Goal: Transaction & Acquisition: Obtain resource

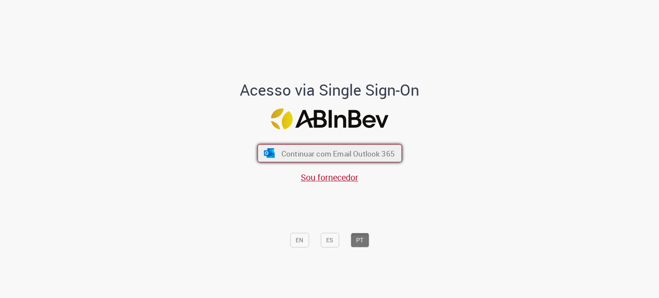
click at [333, 157] on span "Continuar com Email Outlook 365" at bounding box center [337, 153] width 113 height 10
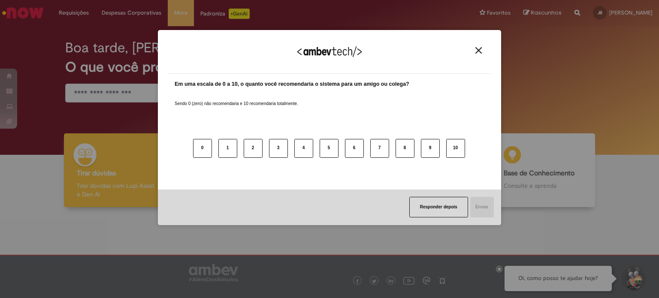
click at [476, 48] on img "Close" at bounding box center [478, 50] width 6 height 6
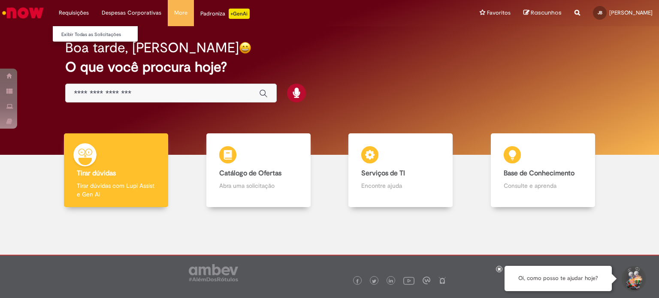
click at [75, 10] on li "Requisições Exibir Todas as Solicitações" at bounding box center [73, 13] width 43 height 26
click at [89, 37] on link "Exibir Todas as Solicitações" at bounding box center [100, 34] width 94 height 9
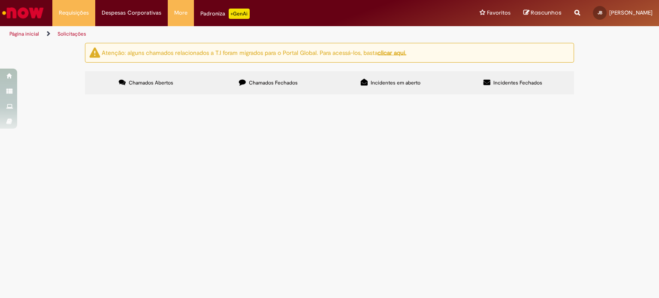
click at [556, 12] on span "Rascunhos" at bounding box center [546, 13] width 31 height 8
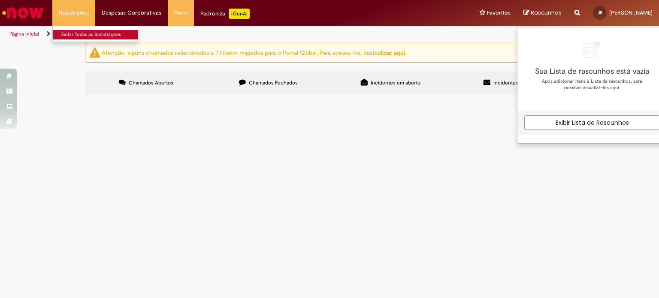
click at [70, 32] on link "Exibir Todas as Solicitações" at bounding box center [100, 34] width 94 height 9
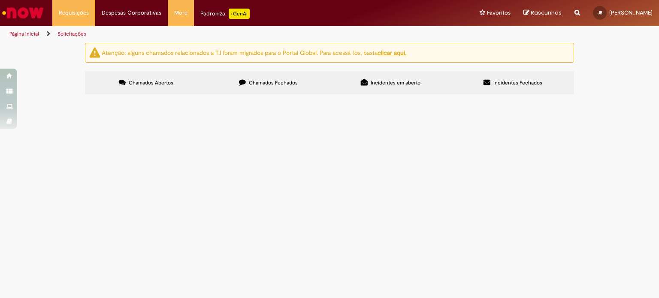
click at [0, 0] on button at bounding box center [0, 0] width 0 height 0
click at [245, 82] on icon at bounding box center [242, 82] width 7 height 7
click at [377, 83] on span "Incidentes em aberto" at bounding box center [396, 82] width 50 height 7
click at [520, 84] on span "Incidentes Fechados" at bounding box center [517, 82] width 49 height 7
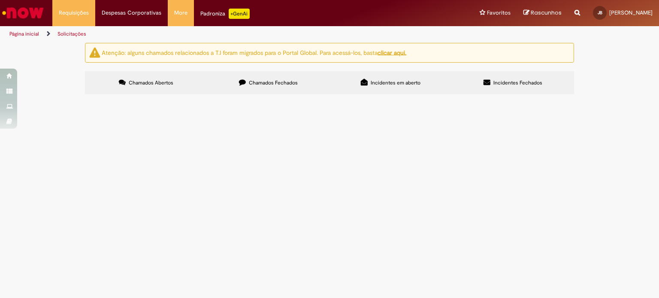
click at [27, 6] on img "Ir para a Homepage" at bounding box center [23, 12] width 44 height 17
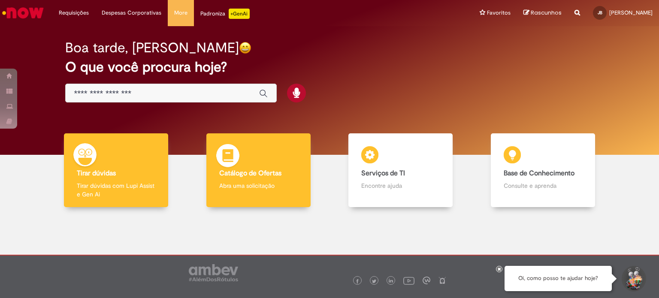
click at [273, 168] on div "Catálogo de Ofertas Catálogo de Ofertas Abra uma solicitação" at bounding box center [258, 170] width 104 height 74
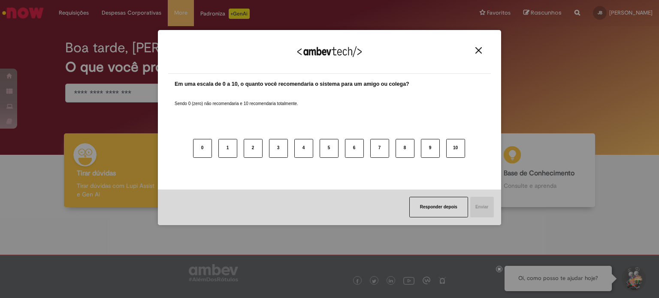
click at [475, 46] on div "Agradecemos seu feedback!" at bounding box center [329, 56] width 323 height 33
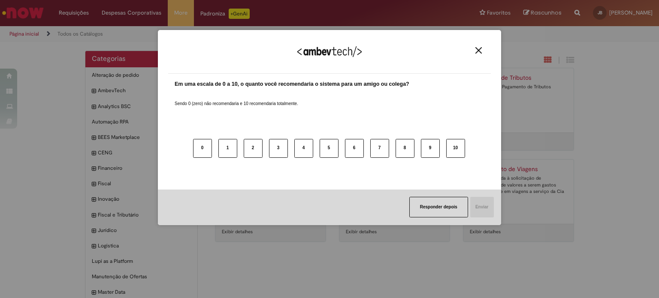
click at [481, 50] on img "Close" at bounding box center [478, 50] width 6 height 6
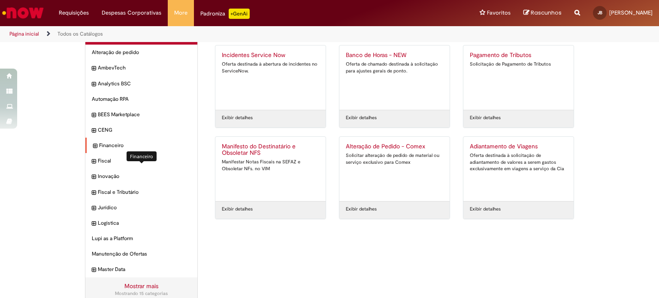
scroll to position [35, 0]
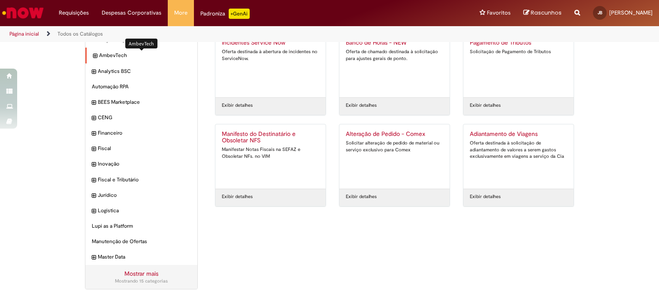
click at [111, 54] on span "AmbevTech Itens" at bounding box center [145, 55] width 92 height 7
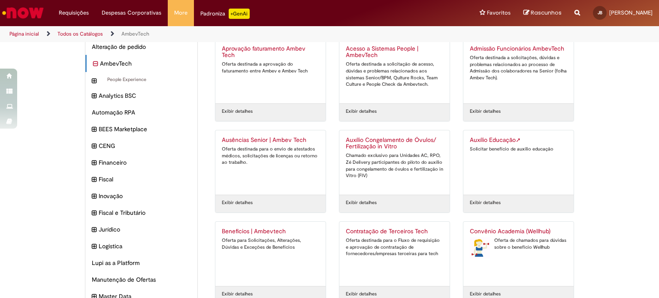
scroll to position [77, 0]
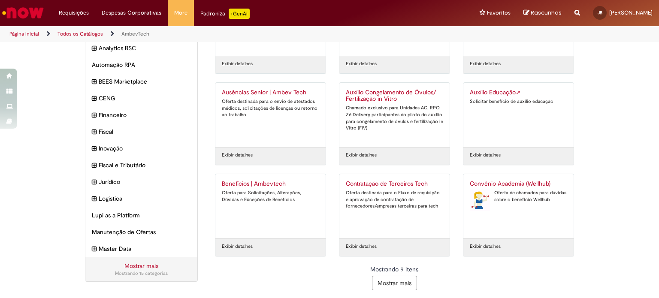
click at [390, 279] on button "Mostrar mais" at bounding box center [394, 283] width 45 height 15
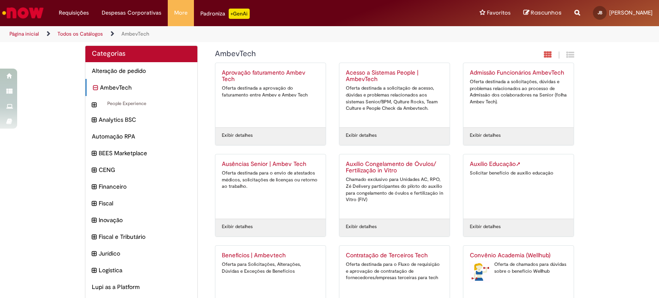
scroll to position [0, 0]
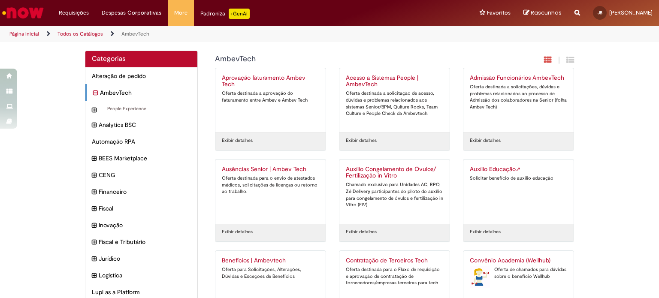
click at [580, 15] on icon "Search from all sources" at bounding box center [578, 7] width 6 height 15
click at [561, 12] on input "text" at bounding box center [560, 13] width 39 height 15
type input "**********"
click button "Pesquisar" at bounding box center [532, 13] width 17 height 15
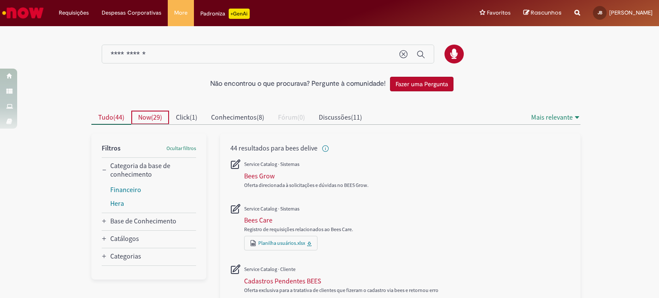
click at [150, 114] on span "Now ( 29 )" at bounding box center [150, 117] width 24 height 9
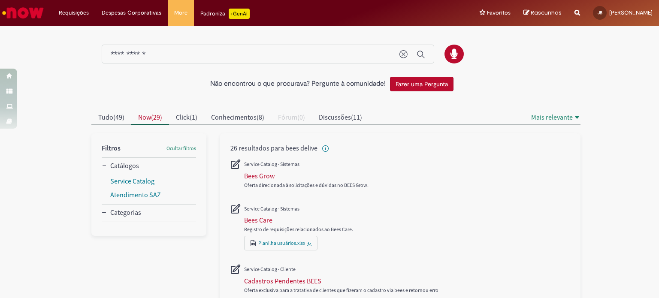
click at [249, 51] on input "**********" at bounding box center [251, 55] width 280 height 10
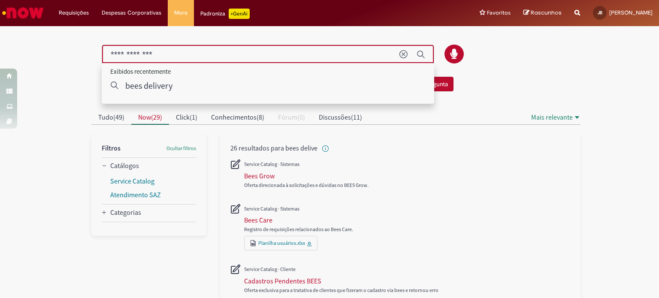
type input "**********"
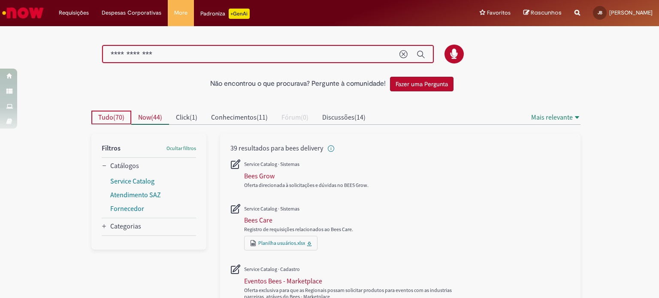
click at [114, 112] on button "Tudo ( 70 )" at bounding box center [111, 118] width 40 height 14
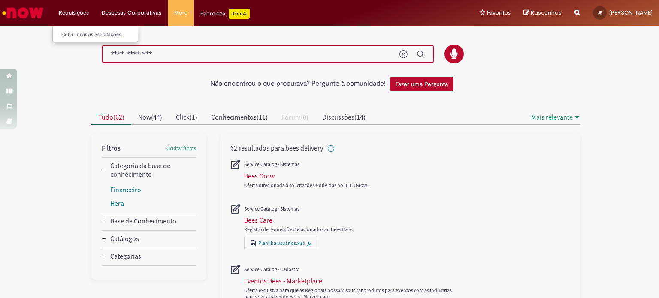
click at [67, 8] on li "Requisições Exibir Todas as Solicitações" at bounding box center [73, 13] width 43 height 26
click at [12, 8] on img "Ir para a Homepage" at bounding box center [23, 12] width 44 height 17
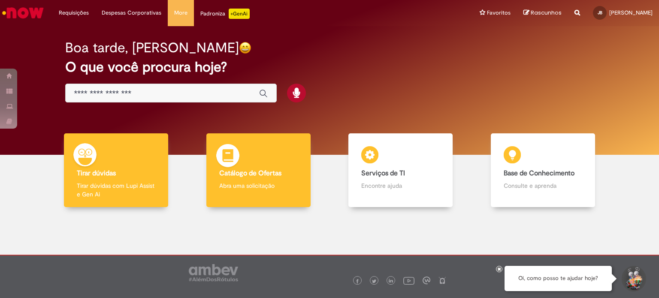
click at [256, 171] on b "Catálogo de Ofertas" at bounding box center [250, 173] width 62 height 9
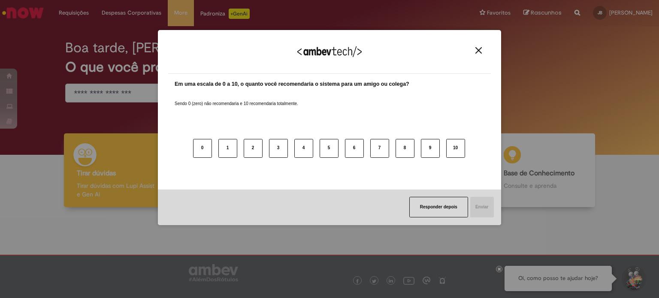
click at [475, 51] on button "Close" at bounding box center [479, 50] width 12 height 7
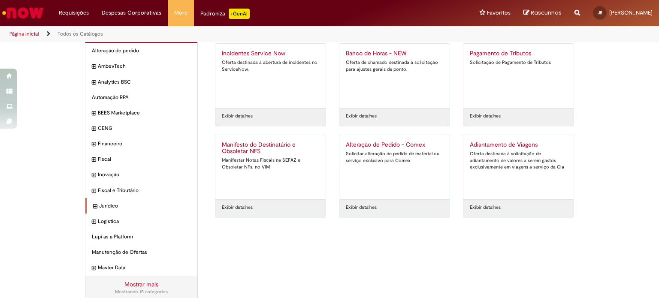
scroll to position [35, 0]
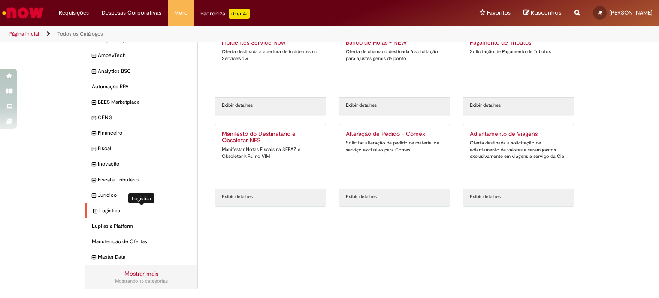
click at [105, 207] on span "Logistica Itens" at bounding box center [145, 210] width 92 height 7
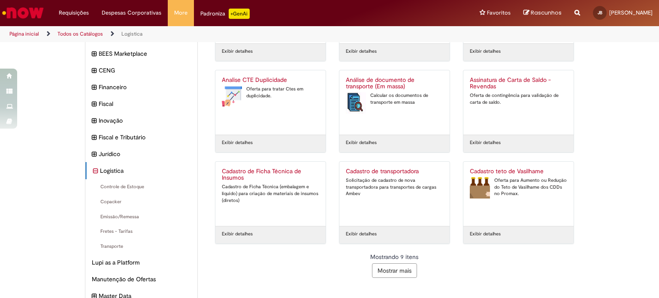
scroll to position [129, 0]
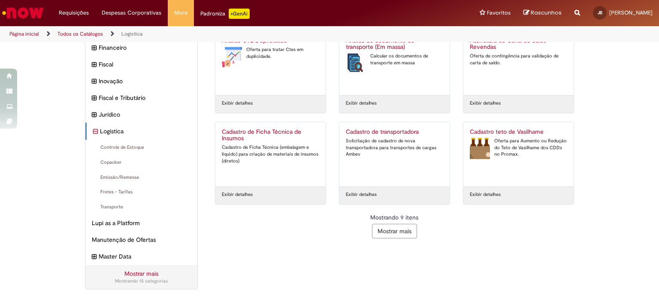
click at [378, 233] on button "Mostrar mais" at bounding box center [394, 231] width 45 height 15
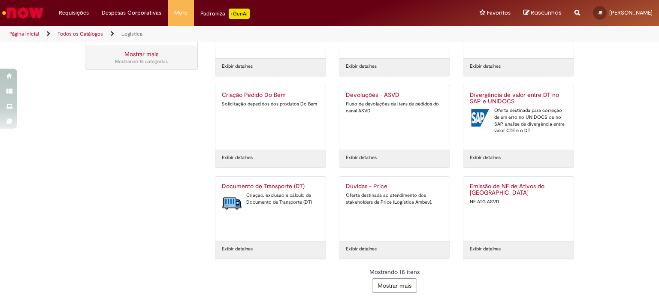
scroll to position [350, 0]
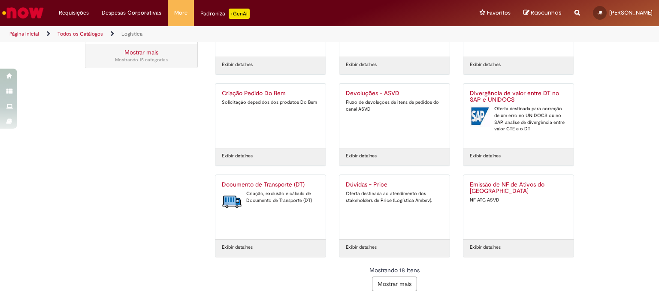
click at [377, 281] on button "Mostrar mais" at bounding box center [394, 284] width 45 height 15
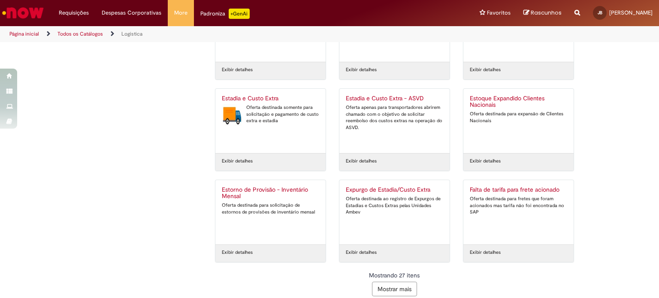
scroll to position [623, 0]
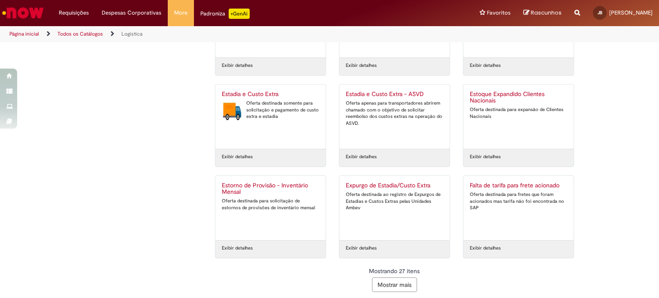
click at [394, 280] on button "Mostrar mais" at bounding box center [394, 285] width 45 height 15
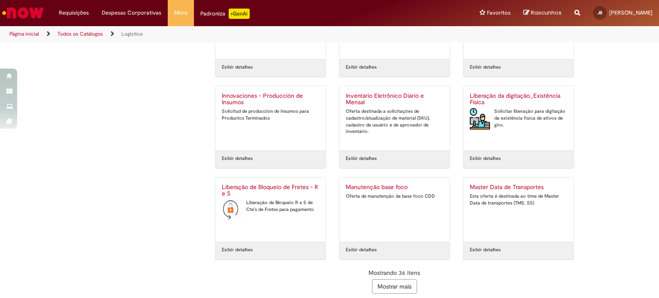
scroll to position [897, 0]
click at [388, 281] on button "Mostrar mais" at bounding box center [394, 285] width 45 height 15
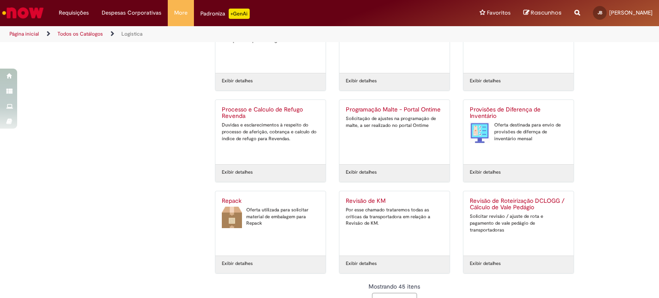
scroll to position [1171, 0]
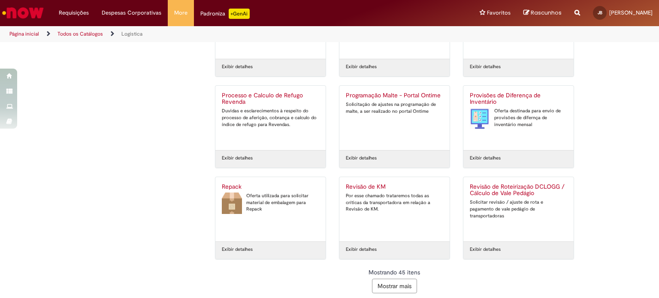
click at [401, 280] on button "Mostrar mais" at bounding box center [394, 286] width 45 height 15
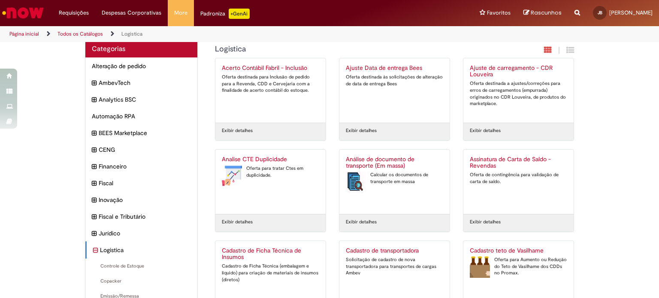
scroll to position [0, 0]
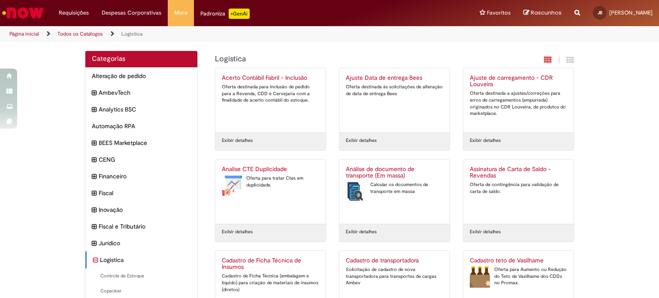
click at [37, 12] on img "Ir para a Homepage" at bounding box center [23, 12] width 44 height 17
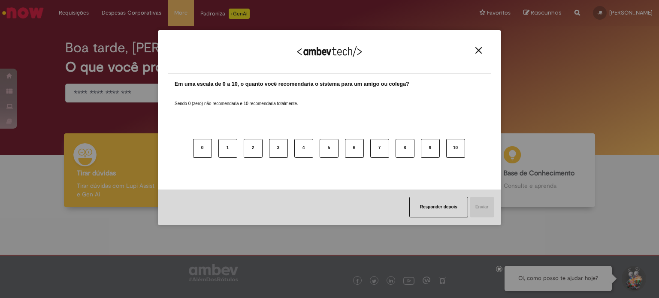
click at [481, 52] on img "Close" at bounding box center [478, 50] width 6 height 6
